Goal: Information Seeking & Learning: Find specific fact

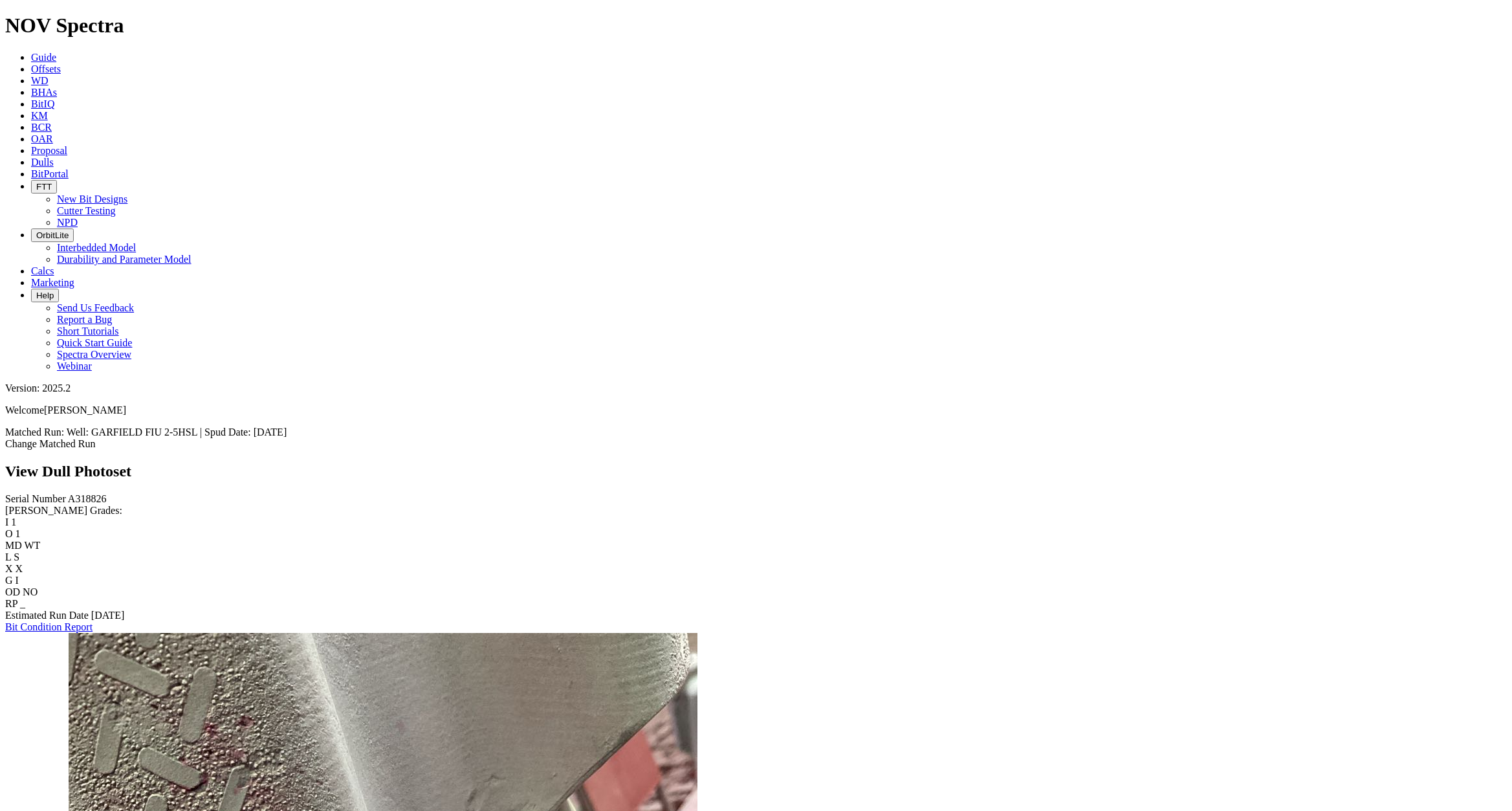
click at [60, 63] on span "Offsets" at bounding box center [46, 68] width 30 height 11
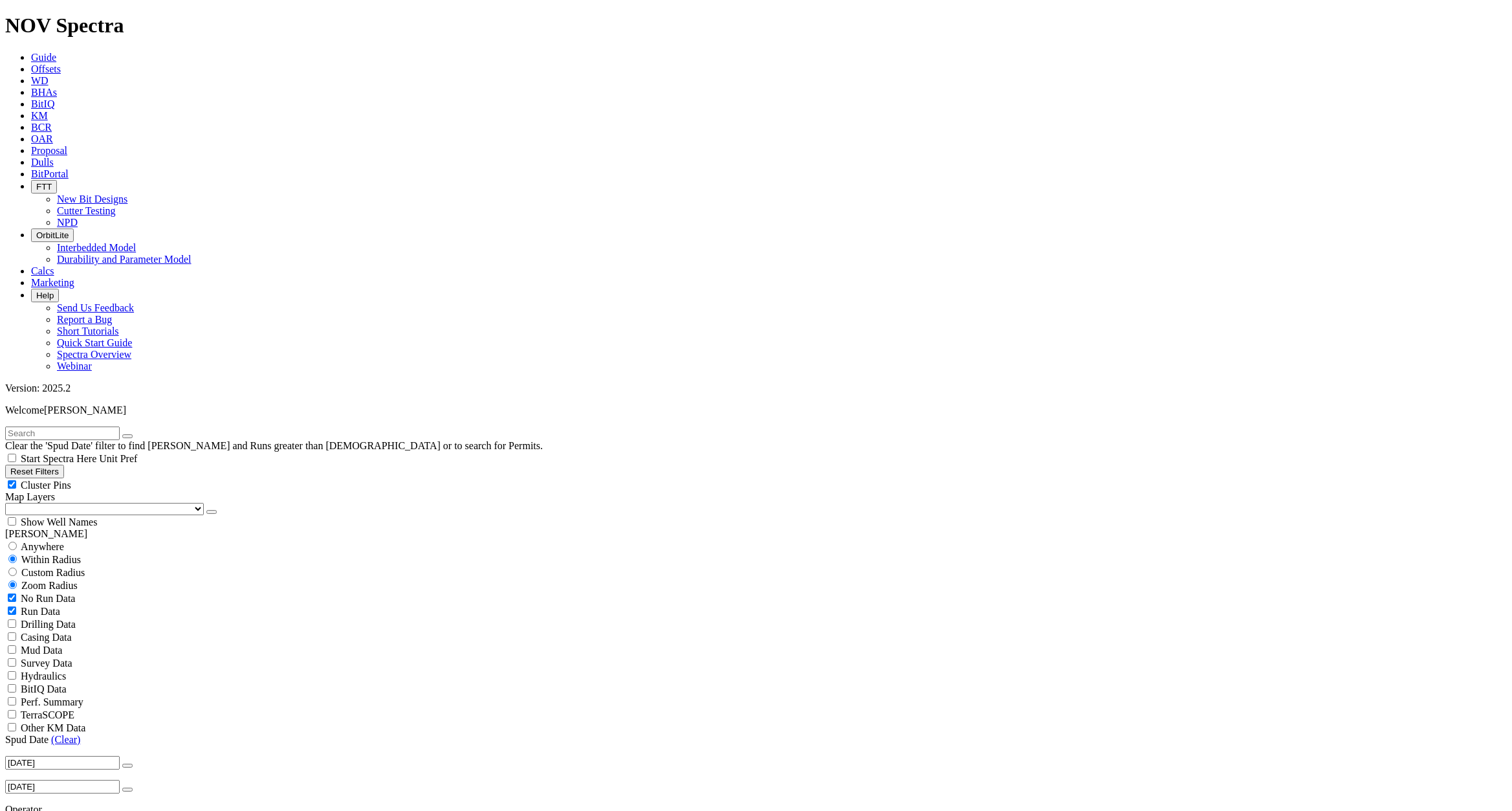
click at [69, 426] on input "text" at bounding box center [62, 432] width 115 height 13
paste input "A319737"
type input "A319737"
click at [17, 542] on input "radio" at bounding box center [13, 546] width 9 height 9
radio input "true"
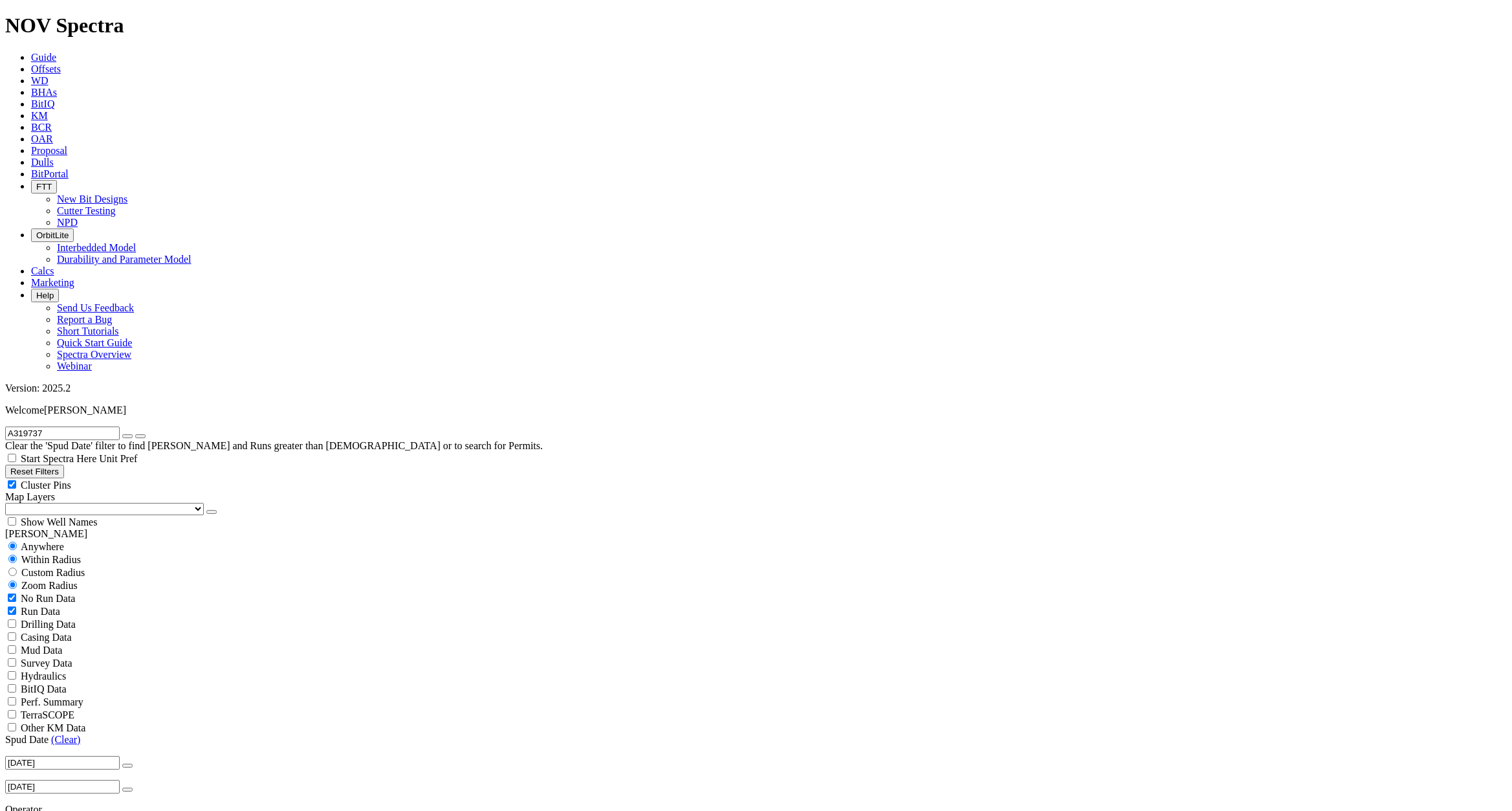
radio input "false"
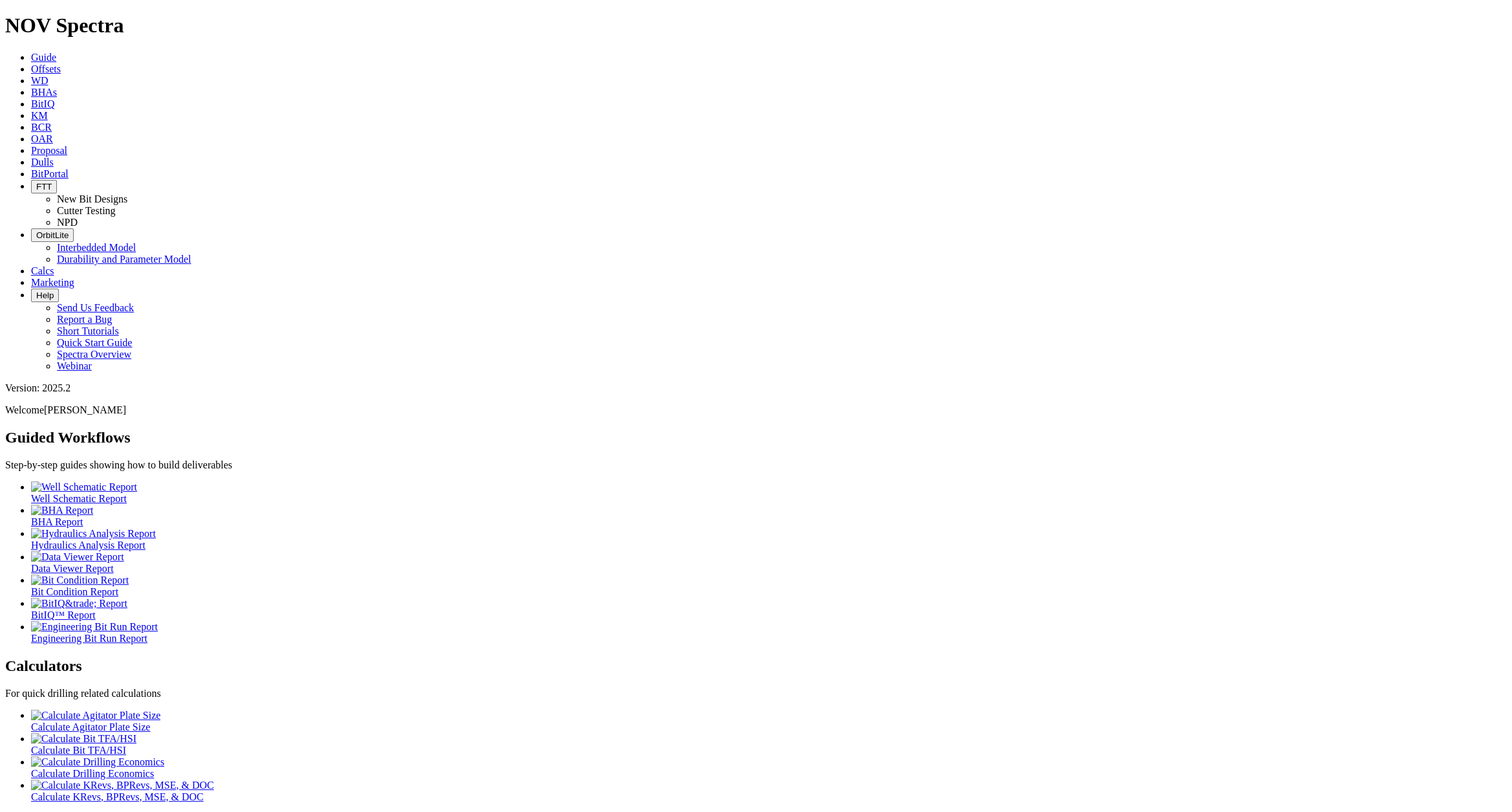
click at [57, 180] on button "FTT" at bounding box center [44, 186] width 26 height 13
click at [116, 205] on link "Cutter Testing" at bounding box center [86, 210] width 59 height 11
